Goal: Transaction & Acquisition: Book appointment/travel/reservation

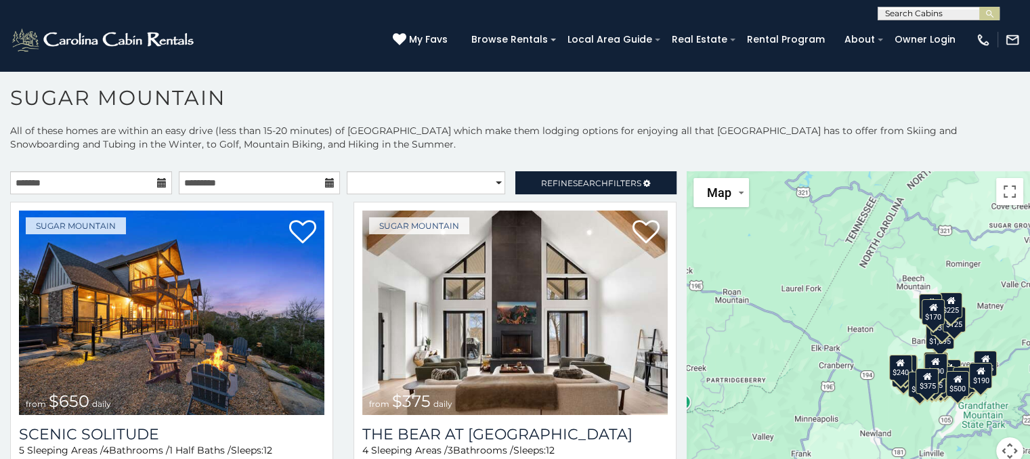
scroll to position [7, 0]
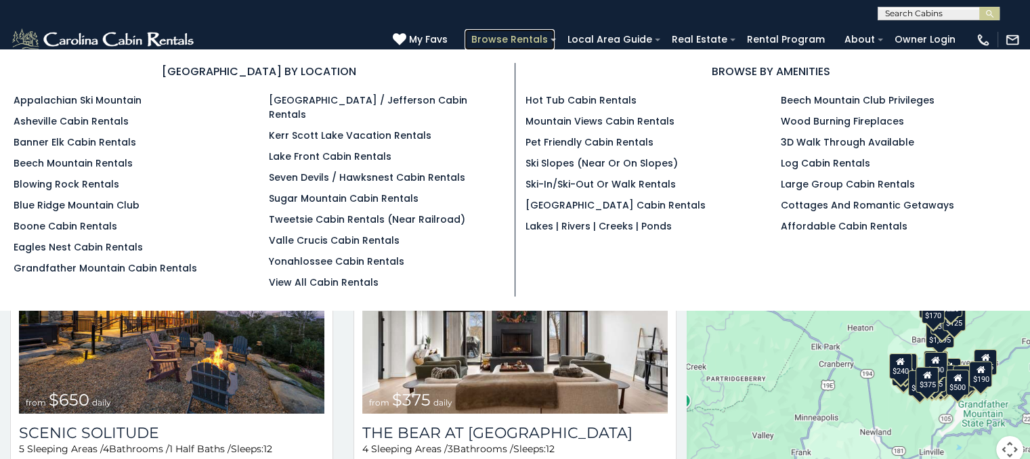
click at [504, 37] on link "Browse Rentals" at bounding box center [510, 39] width 90 height 21
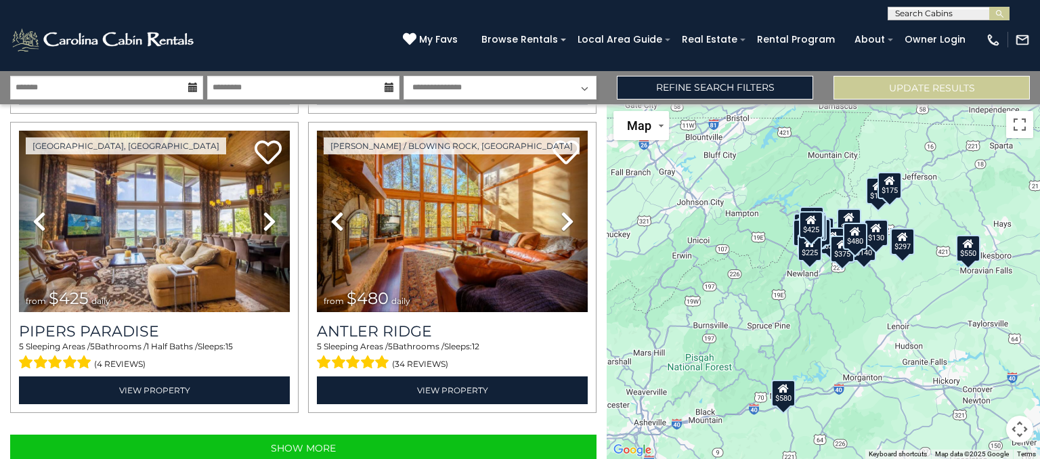
scroll to position [4222, 0]
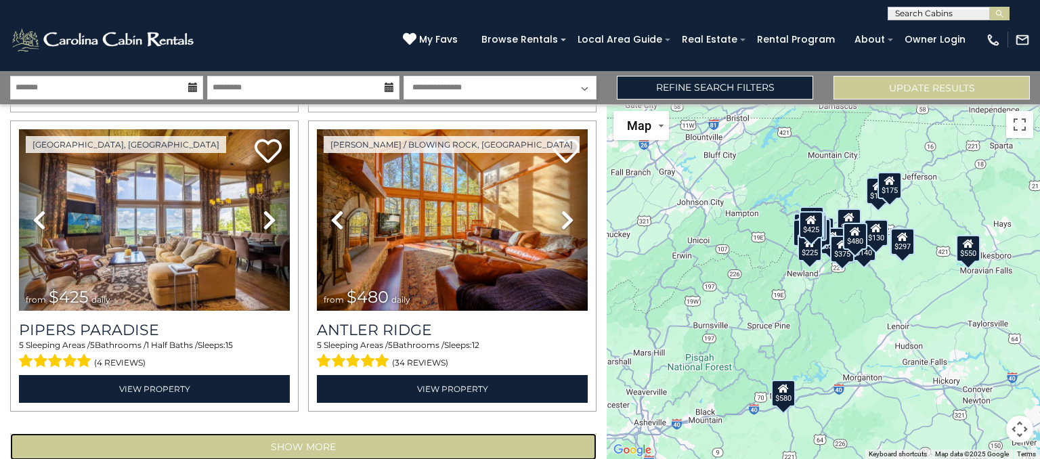
click at [552, 433] on button "Show More" at bounding box center [303, 446] width 587 height 27
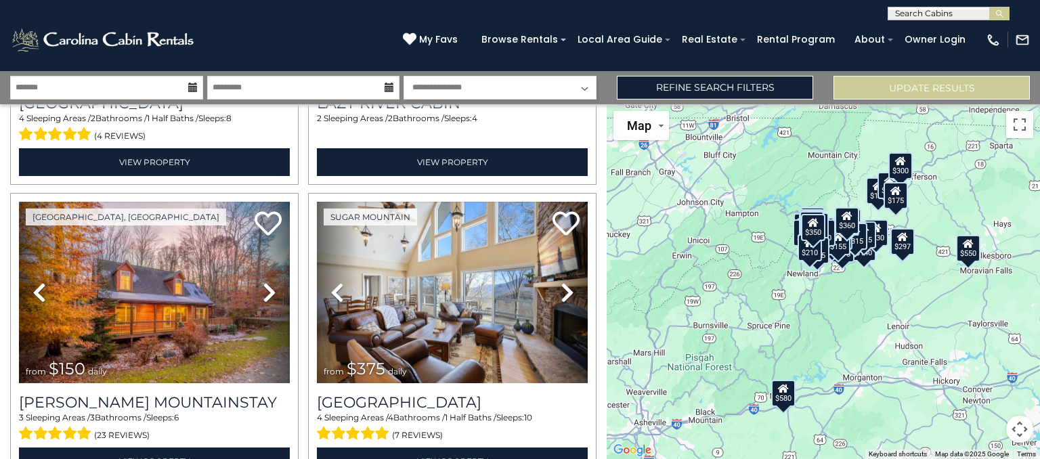
scroll to position [8653, 0]
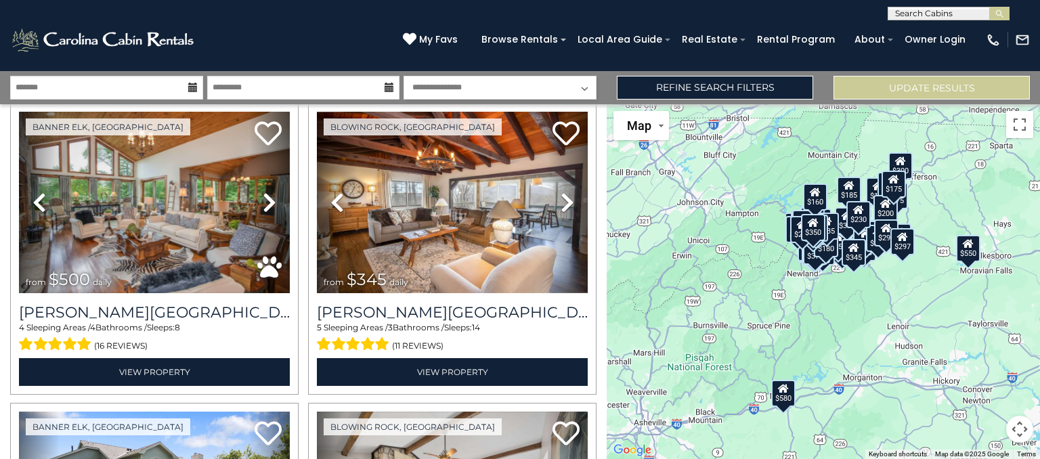
scroll to position [9059, 0]
